Goal: Navigation & Orientation: Find specific page/section

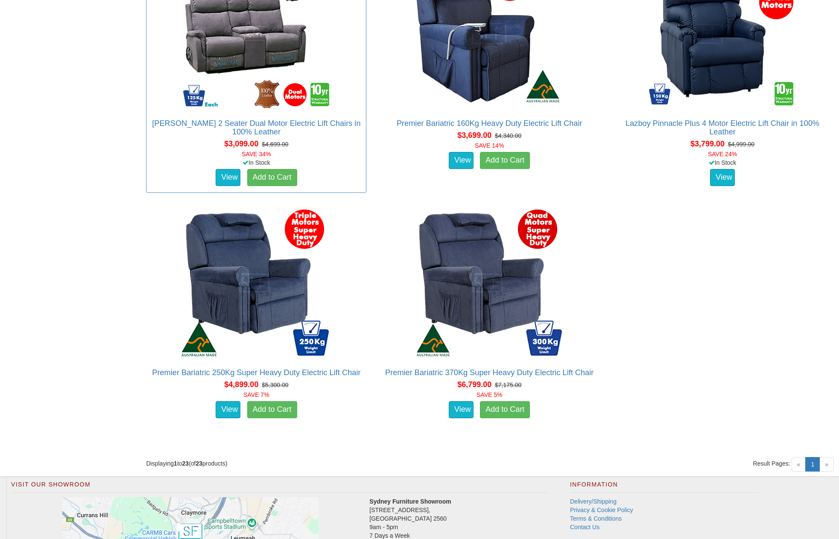
scroll to position [2135, 0]
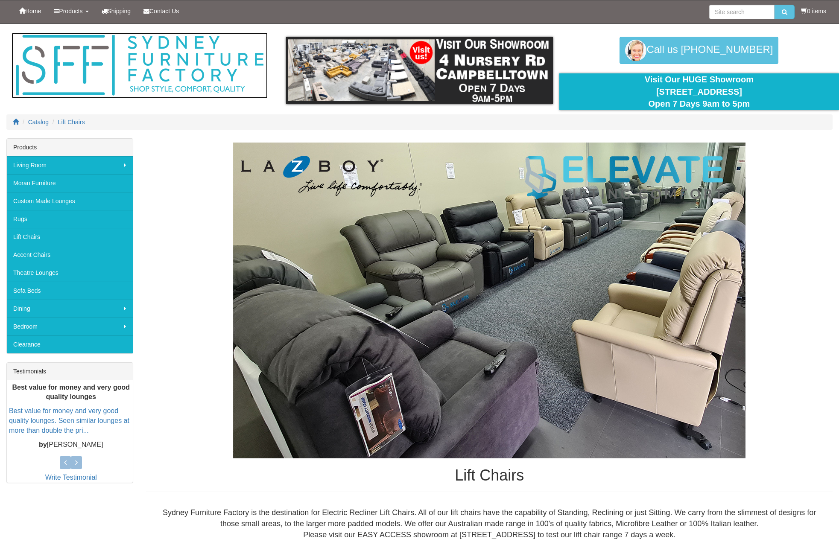
click at [192, 84] on img at bounding box center [140, 65] width 256 height 66
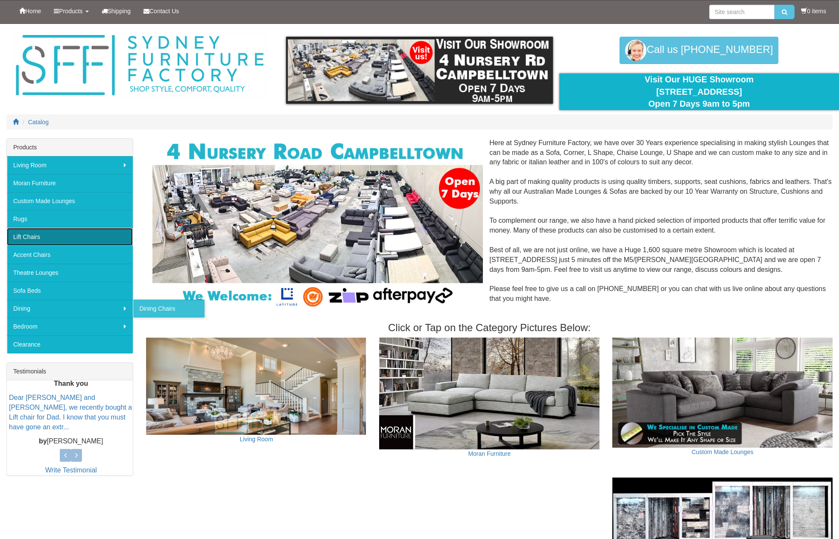
click at [65, 241] on link "Lift Chairs" at bounding box center [70, 237] width 126 height 18
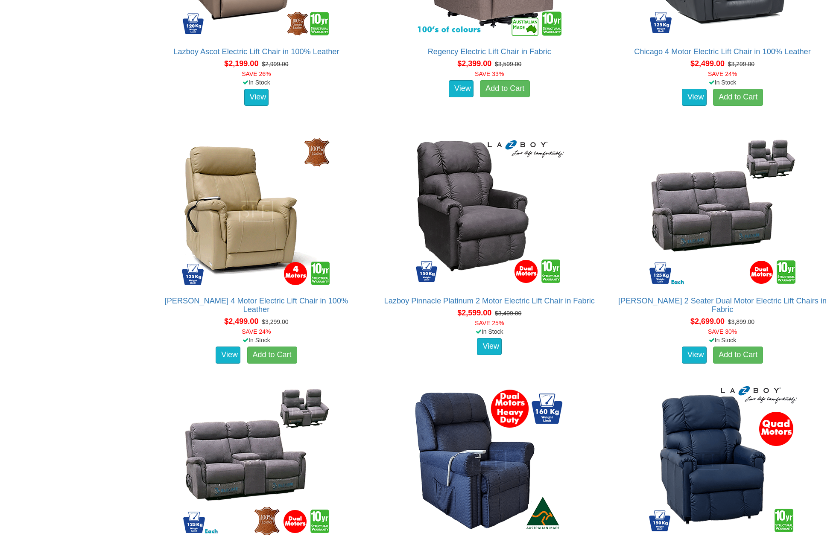
scroll to position [1708, 0]
